Goal: Information Seeking & Learning: Learn about a topic

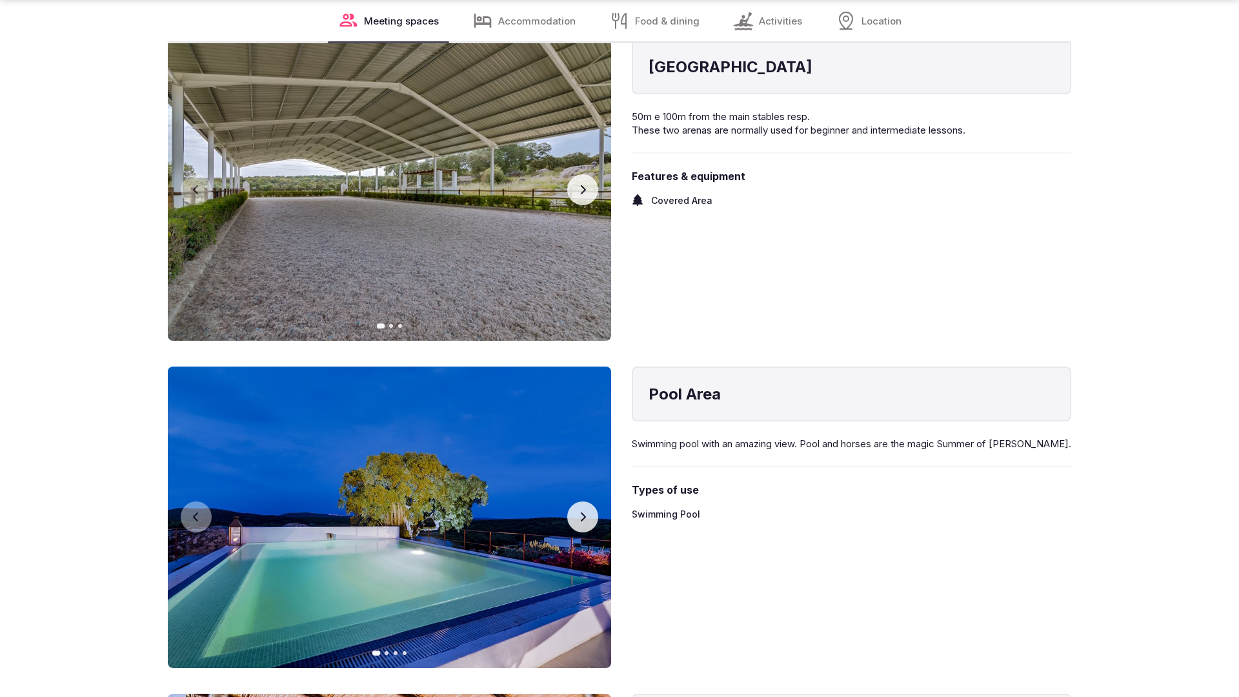
scroll to position [2597, 0]
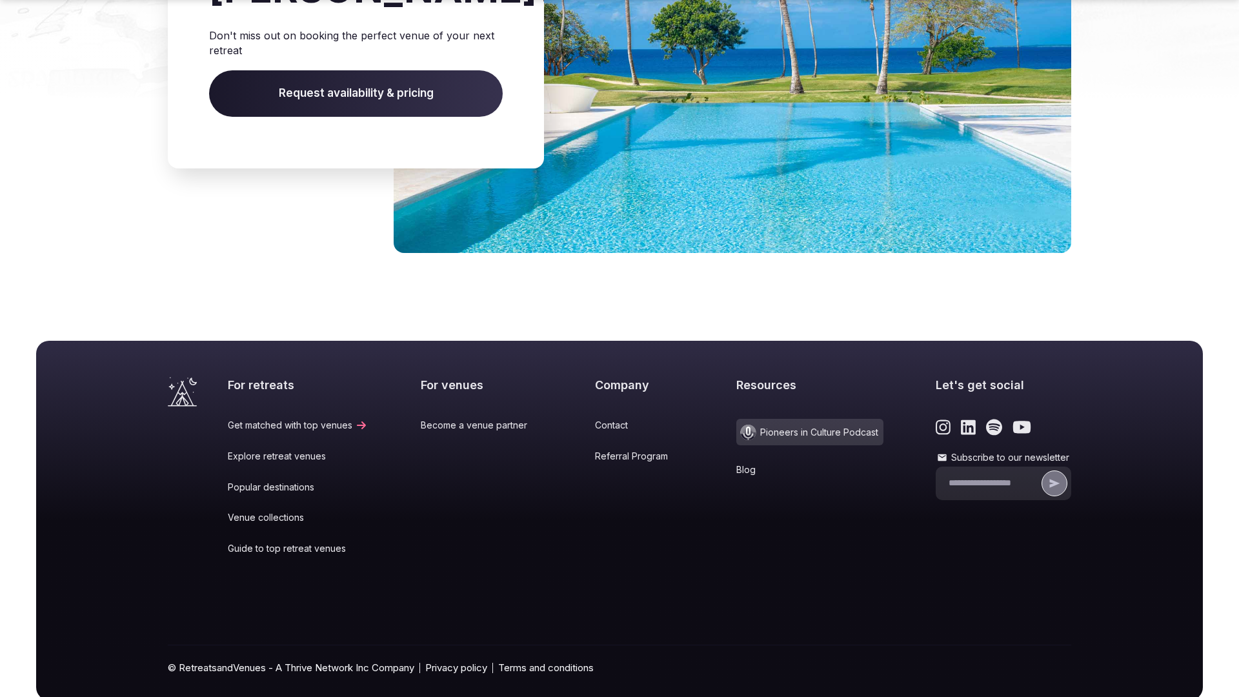
scroll to position [1966, 0]
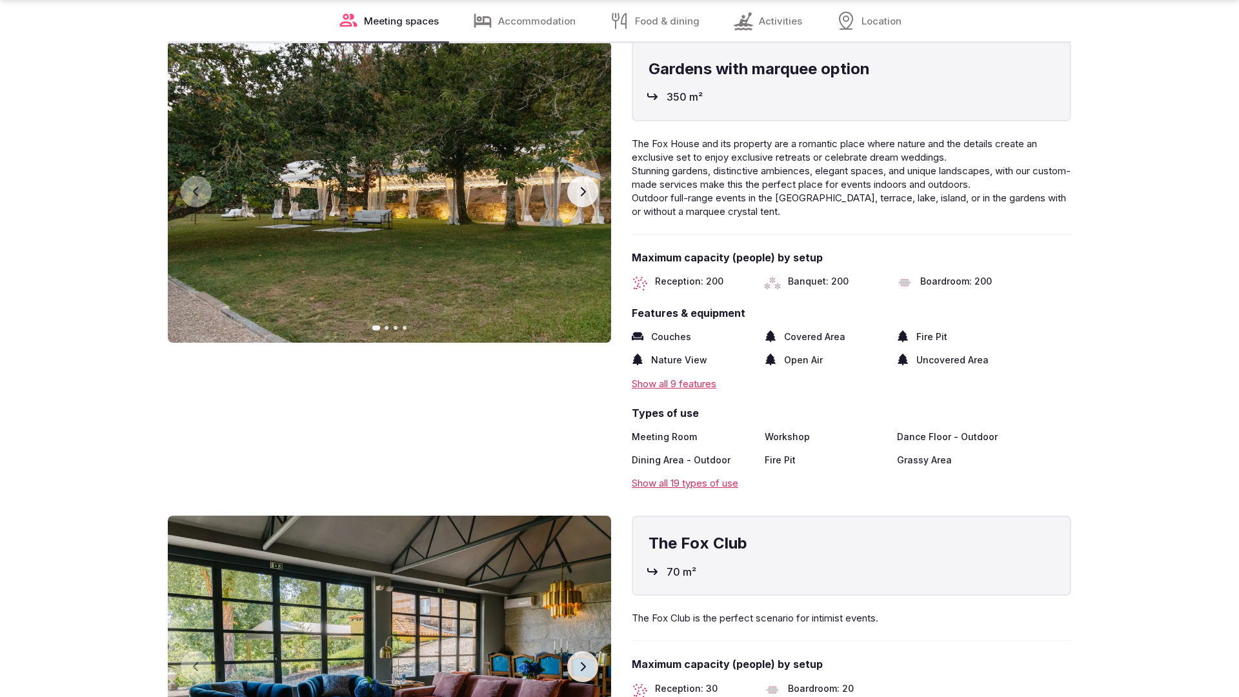
scroll to position [2595, 0]
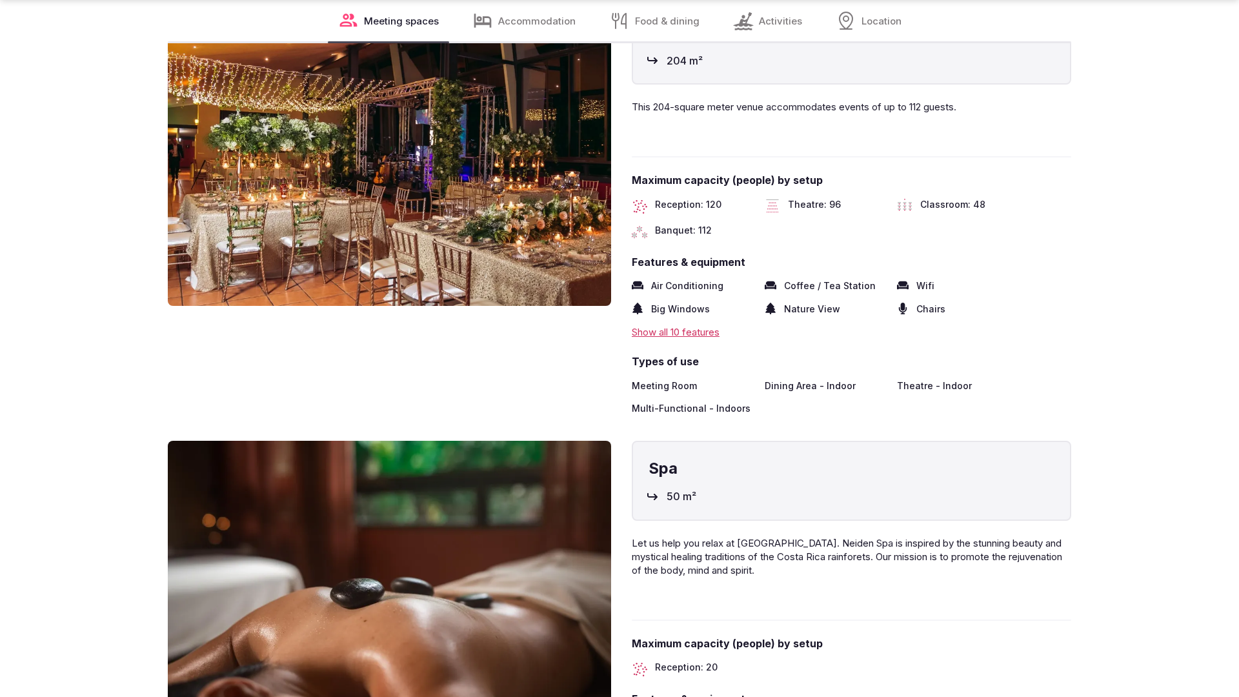
scroll to position [2559, 0]
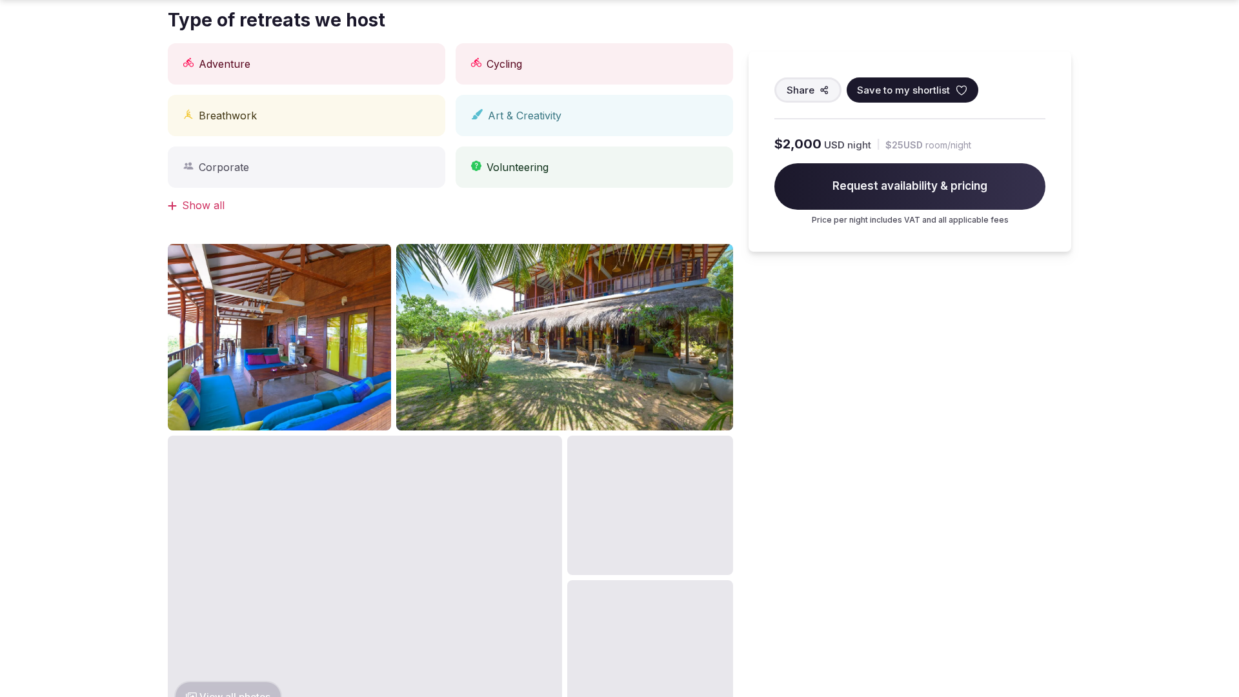
scroll to position [1301, 0]
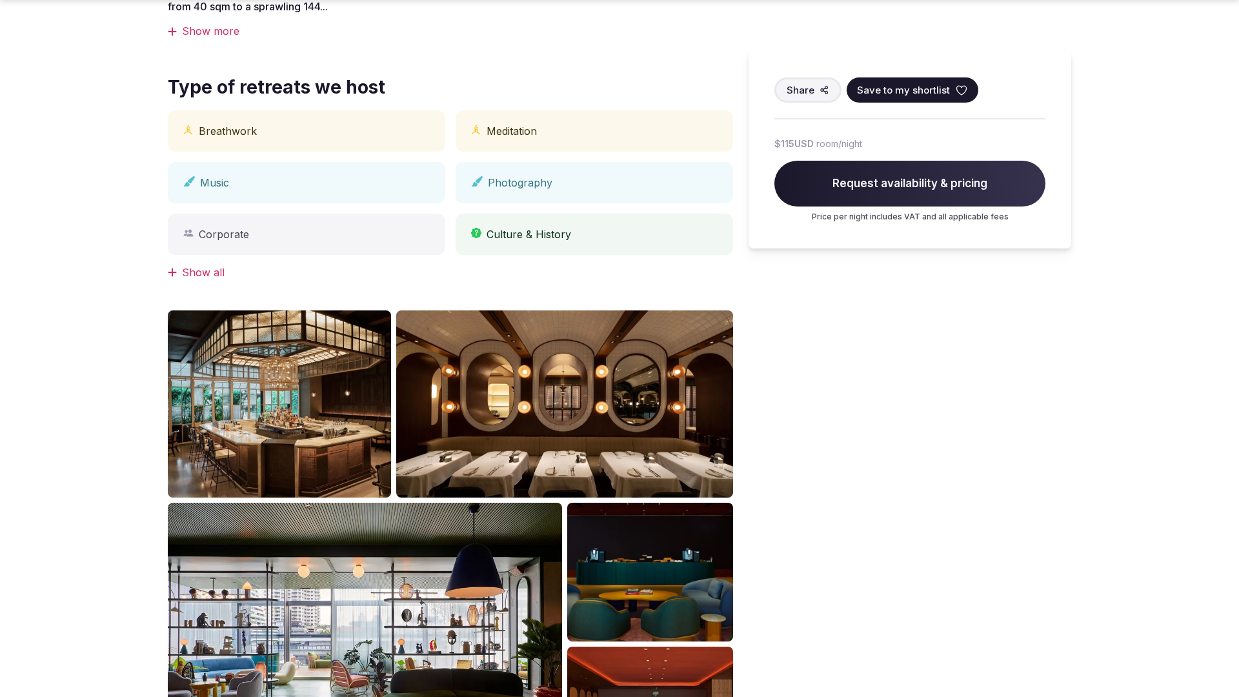
scroll to position [1301, 0]
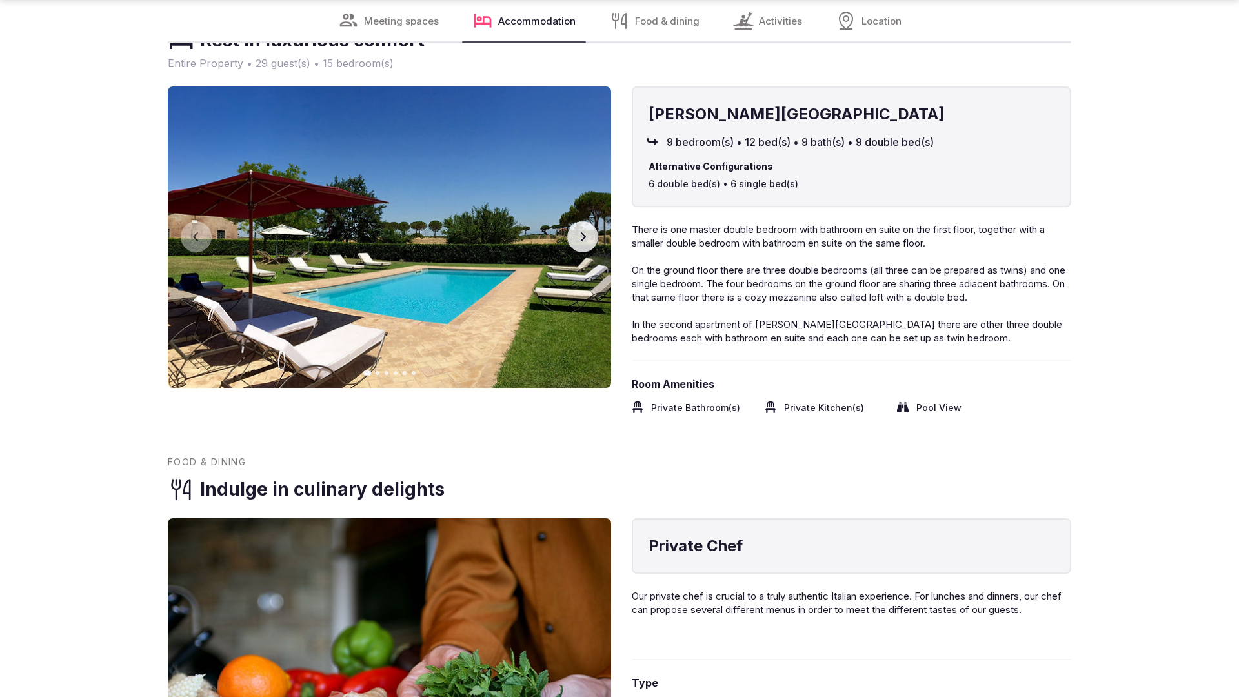
scroll to position [2597, 0]
